Goal: Transaction & Acquisition: Purchase product/service

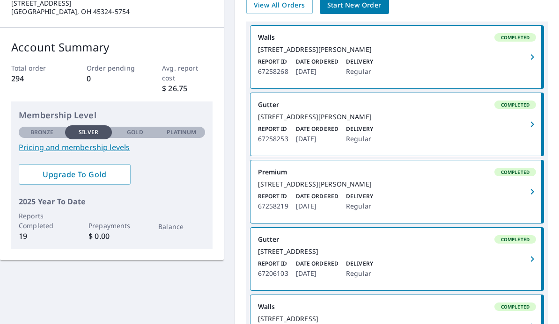
scroll to position [108, 0]
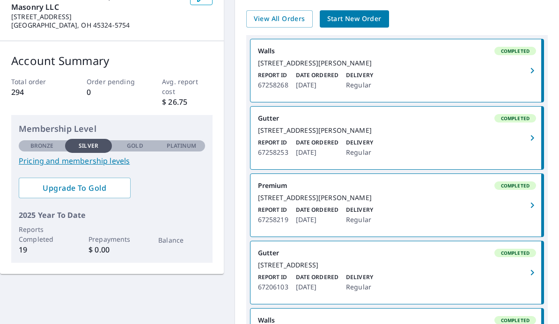
click at [411, 135] on div "[STREET_ADDRESS][PERSON_NAME]" at bounding box center [397, 130] width 278 height 8
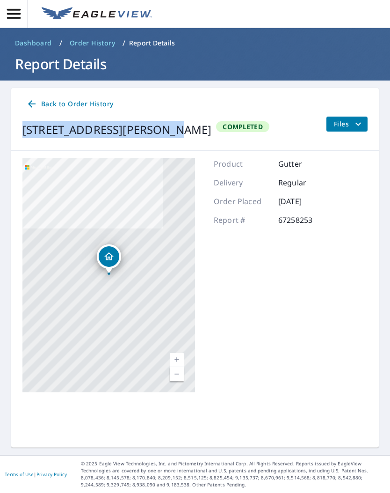
click at [17, 14] on icon "button" at bounding box center [14, 14] width 14 height 10
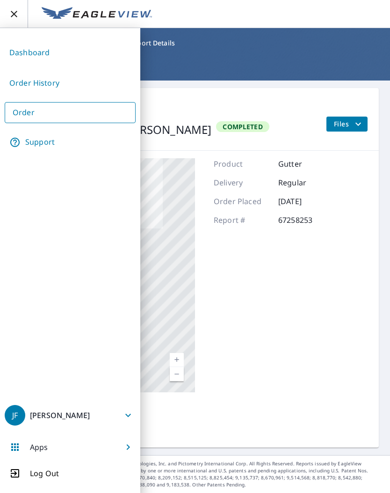
click at [15, 54] on link "Dashboard" at bounding box center [70, 52] width 131 height 23
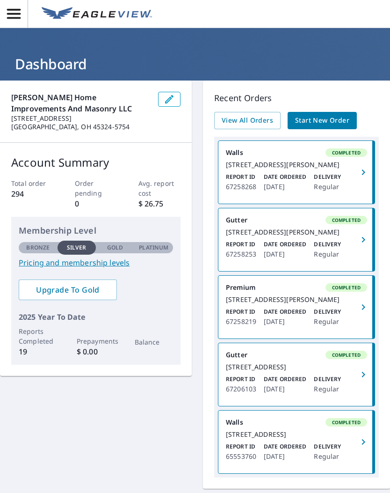
click at [14, 18] on icon "button" at bounding box center [14, 14] width 14 height 10
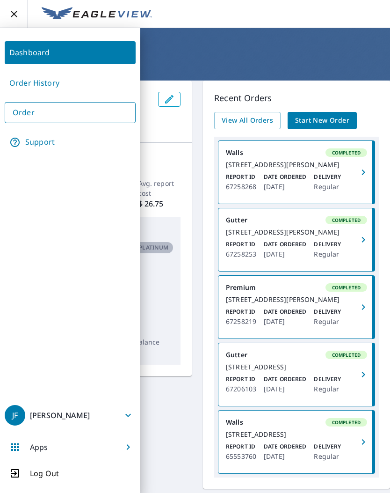
click at [50, 113] on link "Order" at bounding box center [70, 112] width 131 height 21
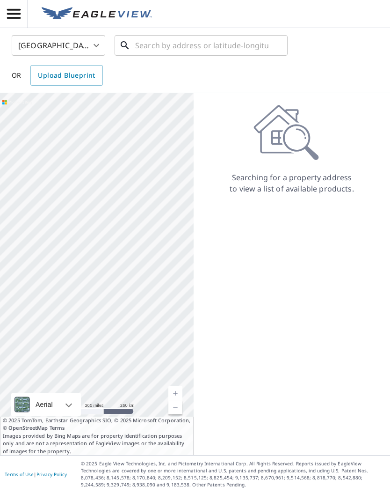
click at [137, 44] on input "text" at bounding box center [201, 45] width 133 height 26
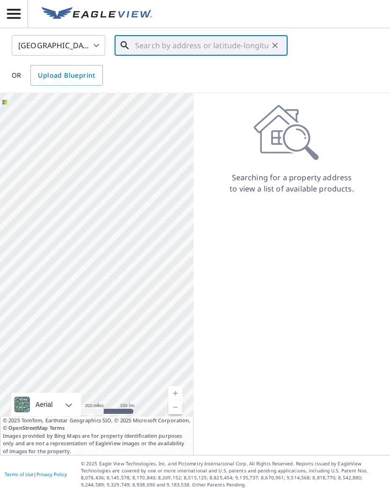
click at [136, 48] on input "text" at bounding box center [201, 45] width 133 height 26
paste input "[STREET_ADDRESS][PERSON_NAME]"
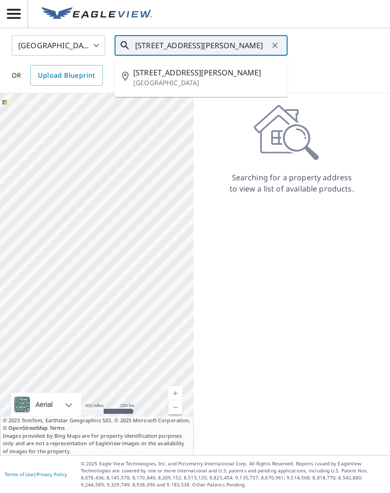
click at [143, 75] on span "[STREET_ADDRESS][PERSON_NAME]" at bounding box center [206, 72] width 147 height 11
type input "[STREET_ADDRESS][PERSON_NAME]"
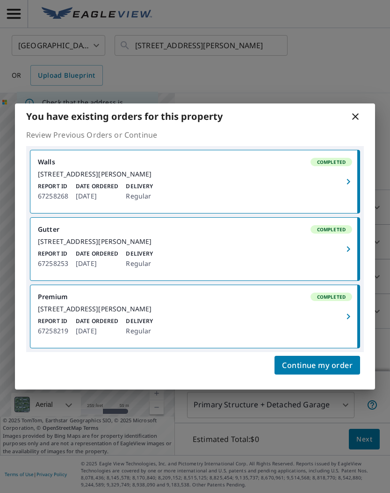
click at [337, 324] on span "Continue my order" at bounding box center [317, 365] width 71 height 13
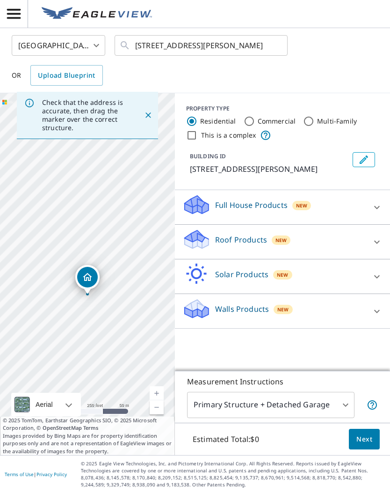
click at [374, 242] on icon at bounding box center [377, 241] width 11 height 11
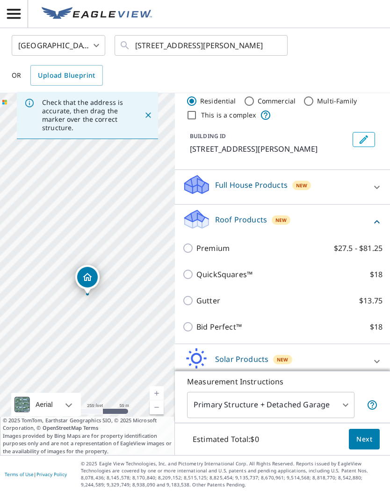
scroll to position [20, 0]
click at [192, 301] on input "Gutter $13.75" at bounding box center [190, 300] width 14 height 11
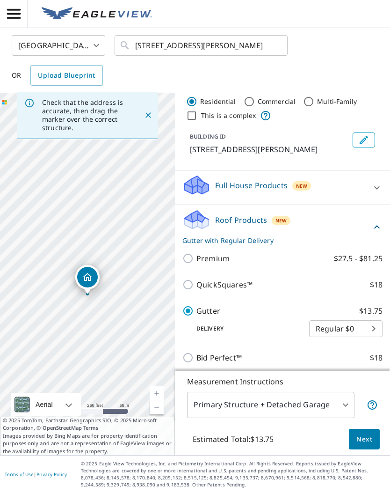
click at [374, 324] on body "JF JF [GEOGRAPHIC_DATA] US ​ [STREET_ADDRESS][PERSON_NAME] ​ OR Upload Blueprin…" at bounding box center [195, 246] width 390 height 493
click at [251, 324] on div at bounding box center [195, 246] width 390 height 493
click at [192, 315] on input "Gutter $13.75" at bounding box center [190, 310] width 14 height 11
checkbox input "false"
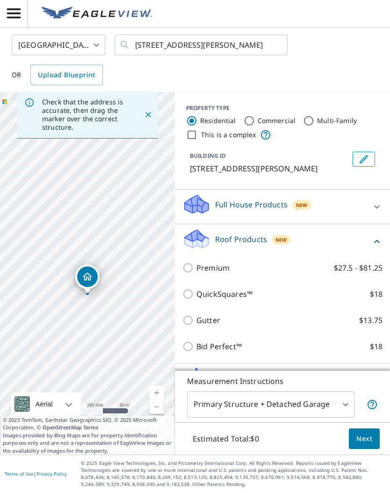
scroll to position [0, 0]
click at [191, 324] on input "Bid Perfect™ $18" at bounding box center [190, 346] width 14 height 11
checkbox input "true"
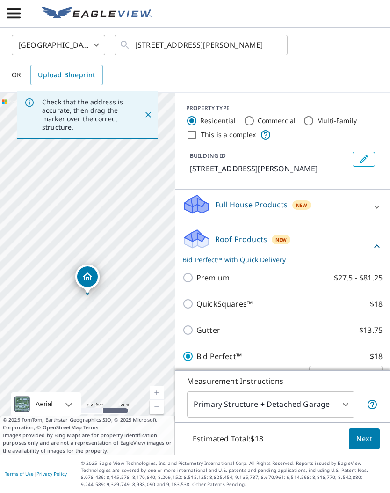
click at [183, 324] on input "Gutter $13.75" at bounding box center [190, 330] width 14 height 11
checkbox input "true"
checkbox input "false"
click at [181, 241] on div "Roof Products New Gutter with Regular Delivery Premium $27.5 - $81.25 QuickSqua…" at bounding box center [282, 310] width 215 height 170
click at [187, 272] on input "Premium $27.5 - $81.25" at bounding box center [190, 277] width 14 height 11
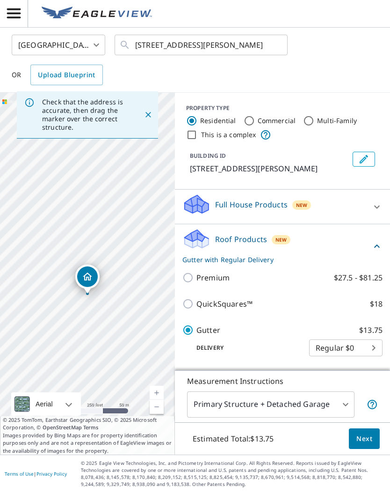
checkbox input "true"
checkbox input "false"
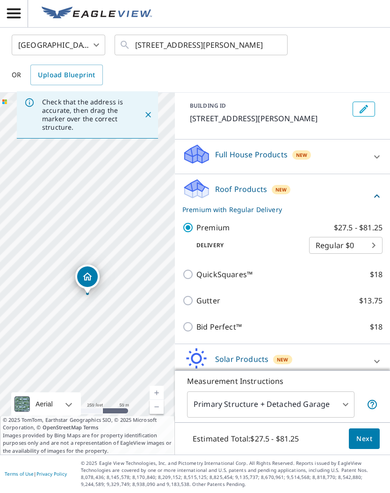
scroll to position [43, 0]
click at [374, 191] on icon at bounding box center [377, 196] width 11 height 11
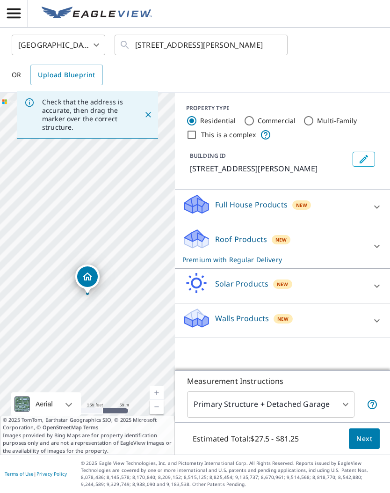
scroll to position [0, 0]
click at [375, 202] on icon at bounding box center [377, 207] width 11 height 11
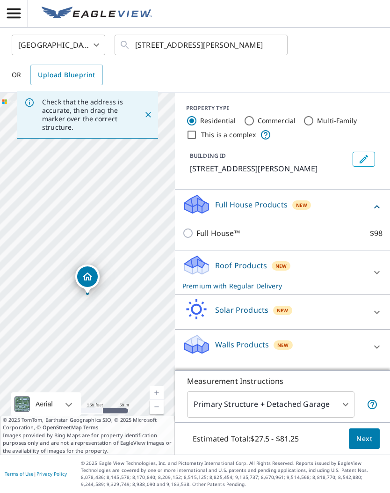
click at [374, 202] on icon at bounding box center [377, 207] width 11 height 11
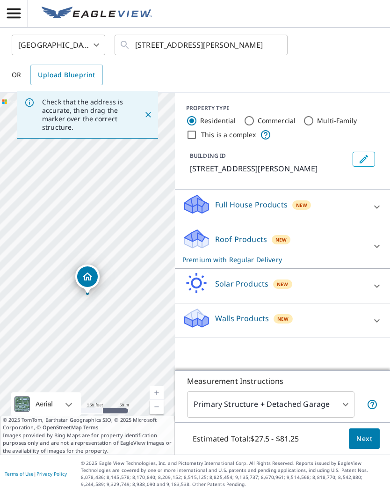
click at [379, 281] on icon at bounding box center [377, 286] width 11 height 11
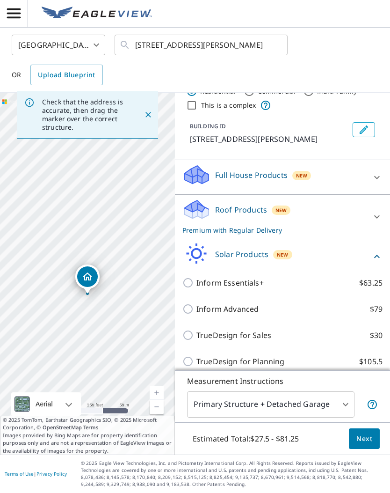
click at [388, 240] on div "Solar Products New Inform Essentials+ $63.25 Inform Advanced $79 TrueDesign for…" at bounding box center [282, 309] width 215 height 139
click at [373, 251] on icon at bounding box center [377, 256] width 11 height 11
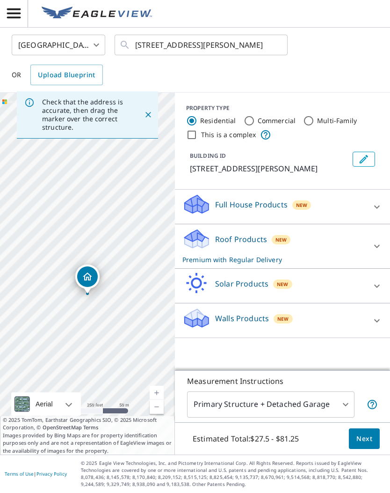
click at [375, 315] on icon at bounding box center [377, 320] width 11 height 11
click at [367, 308] on div "Walls Products New" at bounding box center [277, 321] width 189 height 27
